Goal: Check status: Check status

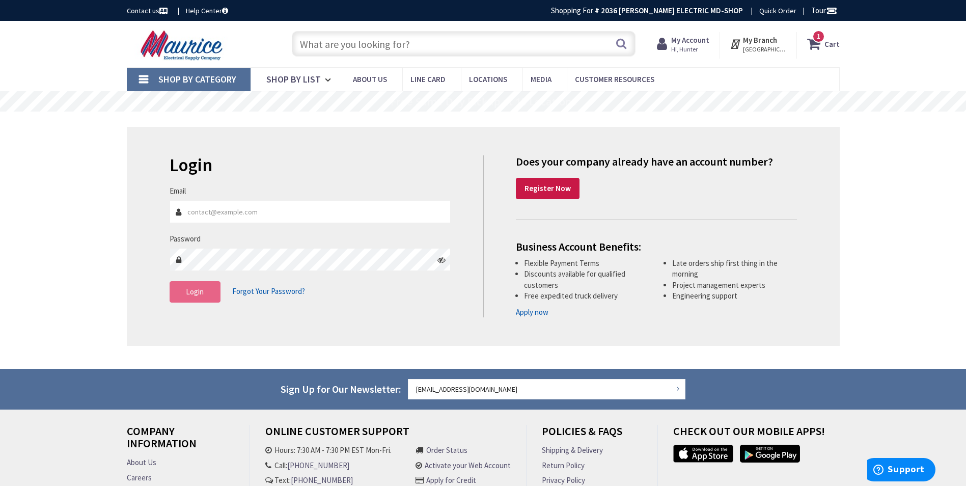
type input "[EMAIL_ADDRESS][DOMAIN_NAME]"
click at [195, 295] on span "Login" at bounding box center [195, 292] width 18 height 10
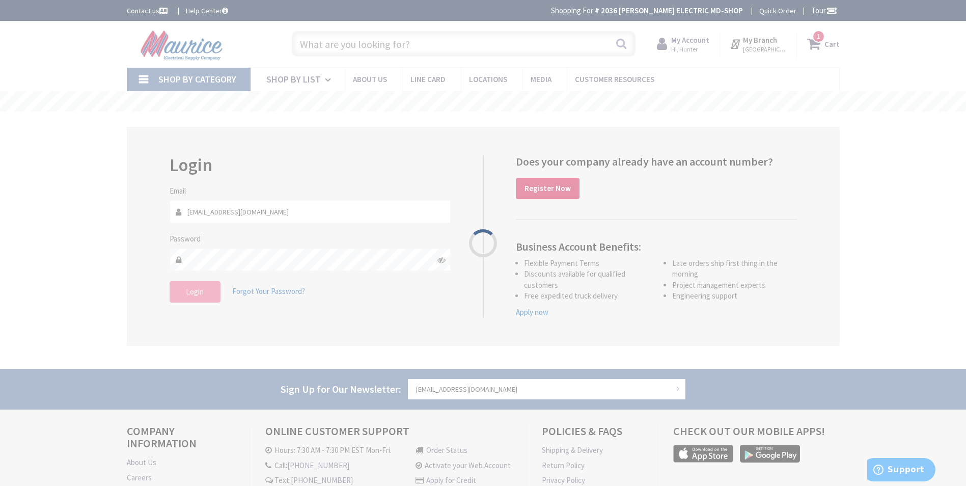
type input "[GEOGRAPHIC_DATA], [GEOGRAPHIC_DATA]"
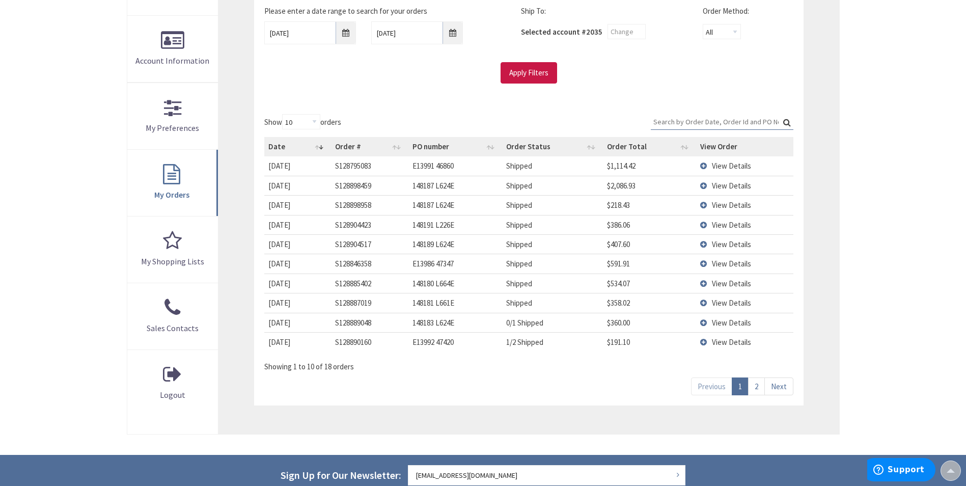
scroll to position [204, 0]
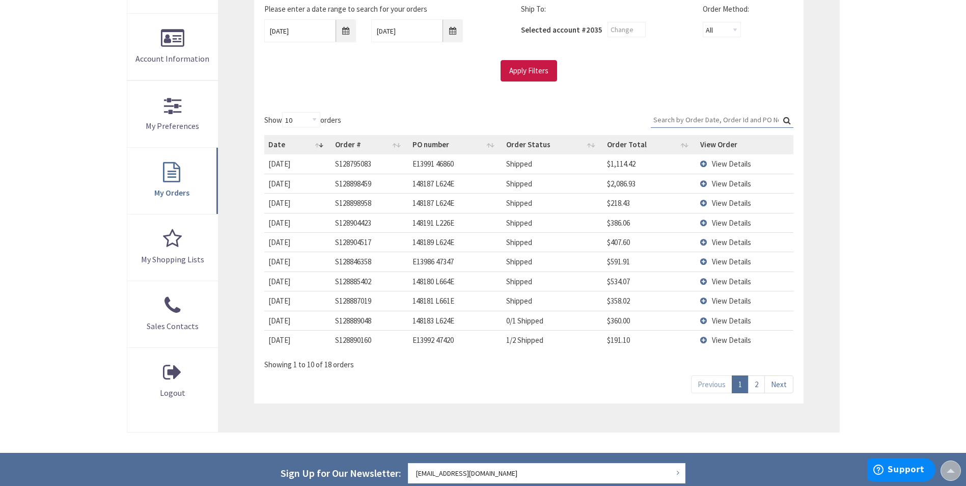
click at [759, 385] on link "2" at bounding box center [756, 384] width 17 height 18
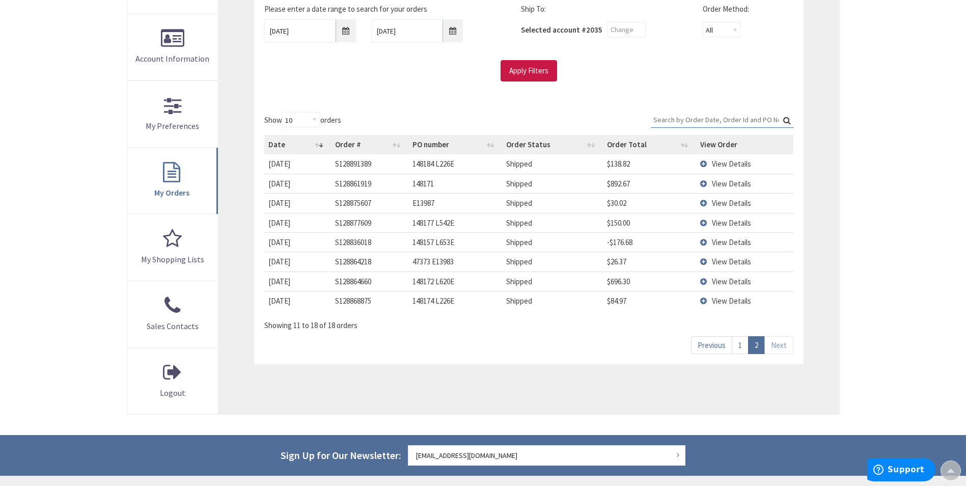
click at [737, 343] on link "1" at bounding box center [740, 345] width 17 height 18
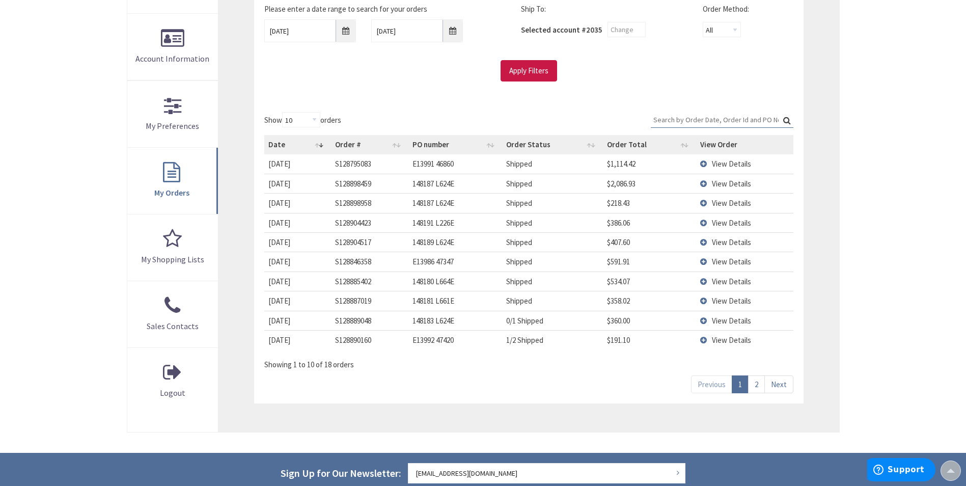
click at [696, 122] on input "Search:" at bounding box center [722, 119] width 143 height 15
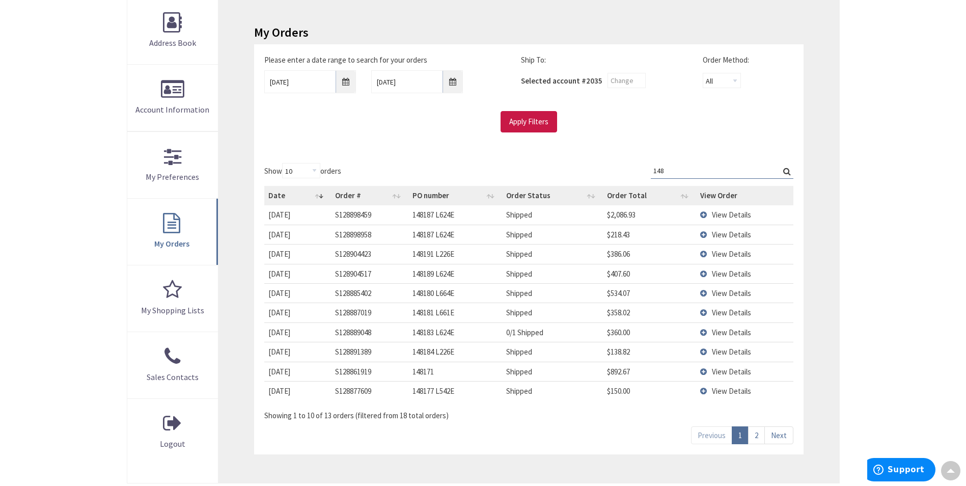
type input "148"
click at [274, 81] on input "[DATE]" at bounding box center [310, 81] width 92 height 23
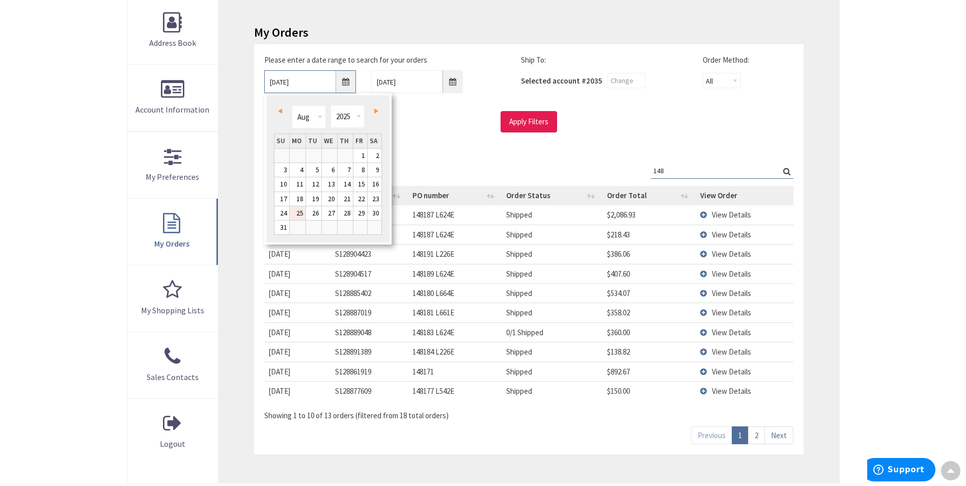
type input "[DATE]"
click at [517, 119] on input "Apply Filters" at bounding box center [529, 121] width 57 height 21
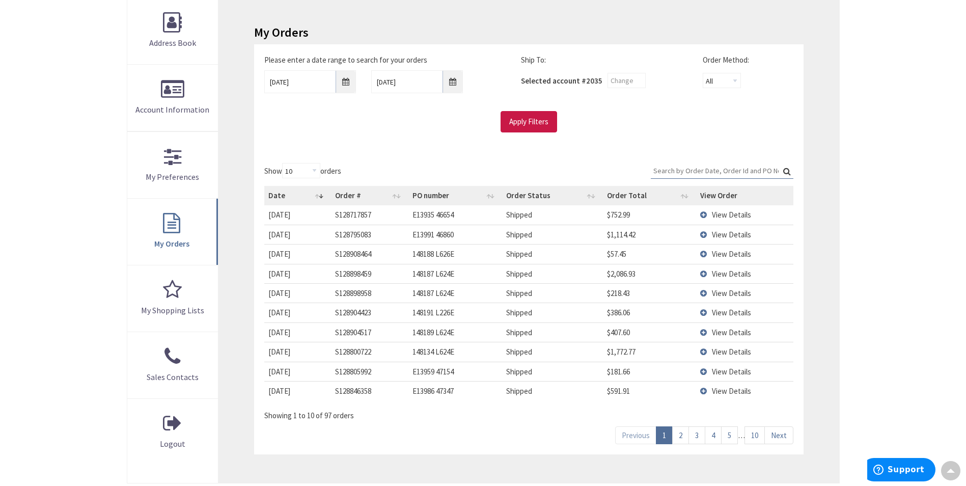
click at [664, 169] on input "Search:" at bounding box center [722, 170] width 143 height 15
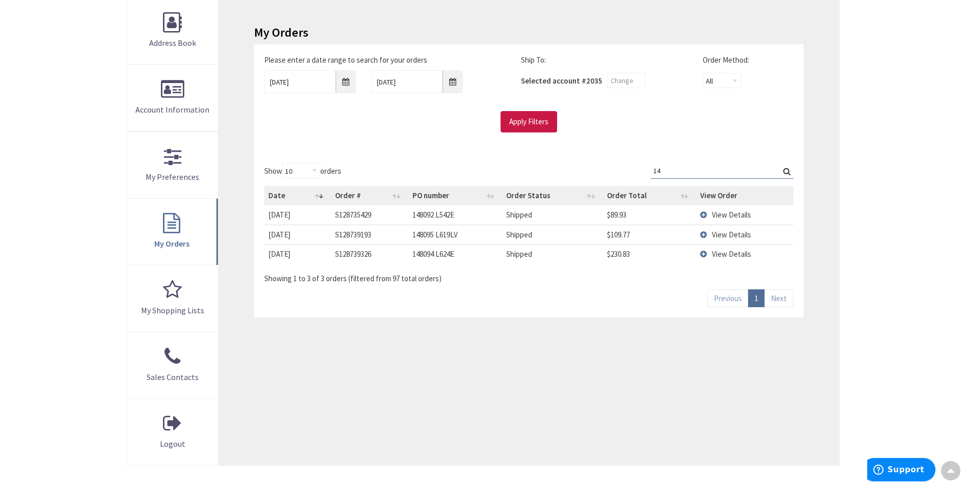
type input "1"
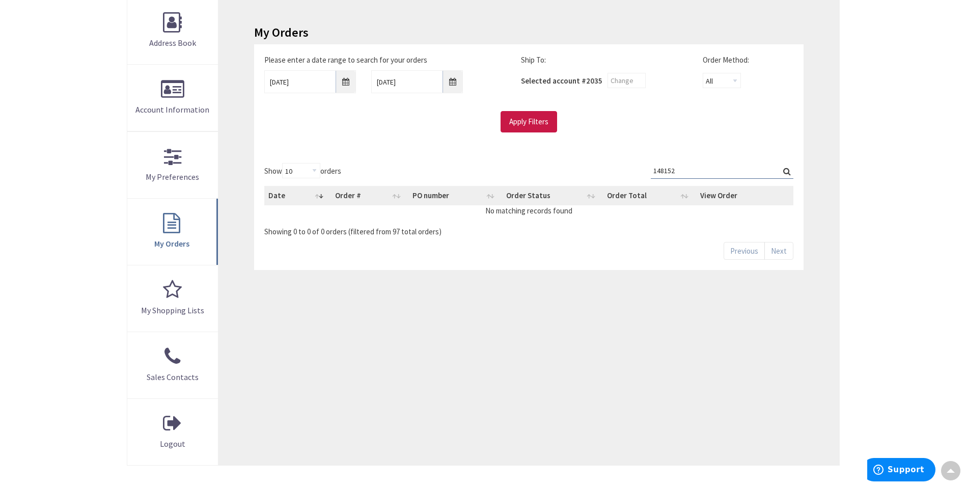
type input "148152"
